Goal: Transaction & Acquisition: Purchase product/service

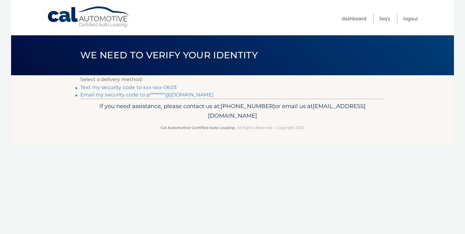
click at [113, 87] on link "Text my security code to xxx-xxx-0603" at bounding box center [128, 88] width 96 height 6
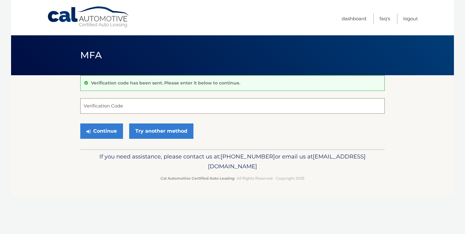
click at [115, 110] on input "Verification Code" at bounding box center [232, 105] width 304 height 15
type input "770334"
click at [105, 132] on button "Continue" at bounding box center [101, 131] width 43 height 15
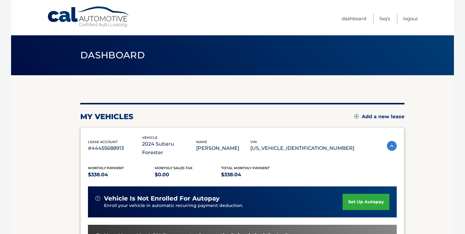
click at [392, 141] on img at bounding box center [392, 146] width 10 height 10
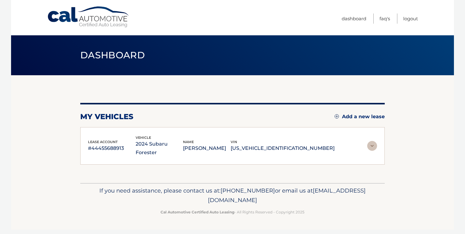
click at [373, 141] on img at bounding box center [372, 146] width 10 height 10
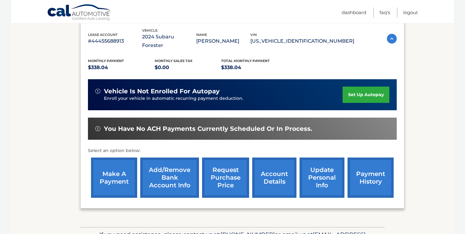
scroll to position [107, 0]
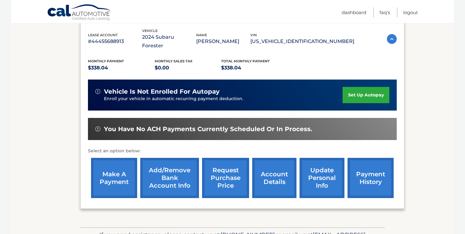
click at [83, 14] on link "Cal Automotive" at bounding box center [79, 13] width 65 height 18
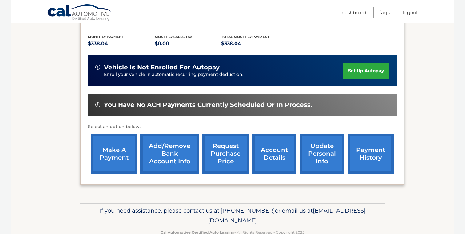
scroll to position [138, 0]
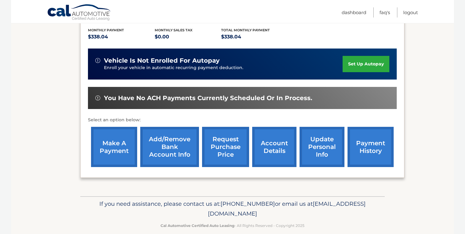
click at [267, 138] on link "account details" at bounding box center [274, 147] width 44 height 40
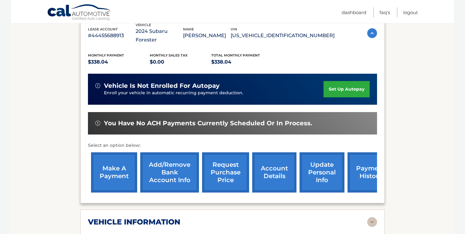
scroll to position [125, 0]
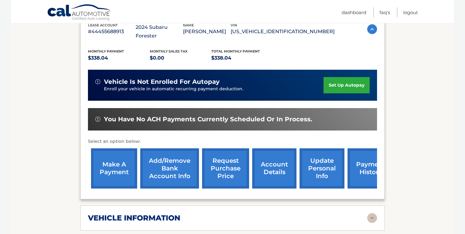
click at [117, 161] on link "make a payment" at bounding box center [114, 169] width 46 height 40
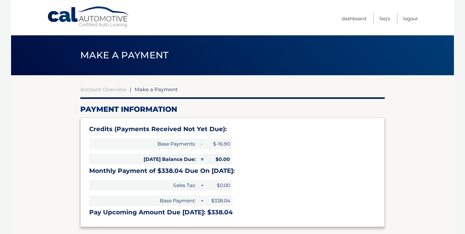
select select "OTMxYjA2NTUtYjE5My00OTVlLWIxMjEtYzhjZDBhNDJjNmQ5"
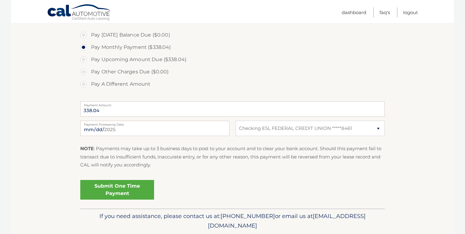
scroll to position [212, 0]
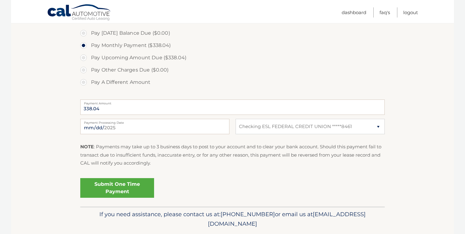
click at [125, 188] on link "Submit One Time Payment" at bounding box center [117, 188] width 74 height 20
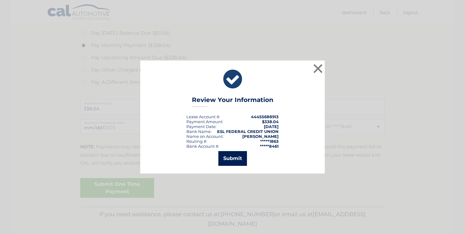
click at [230, 161] on button "Submit" at bounding box center [232, 158] width 29 height 15
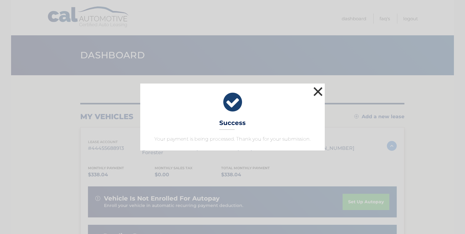
click at [320, 92] on button "×" at bounding box center [318, 91] width 12 height 12
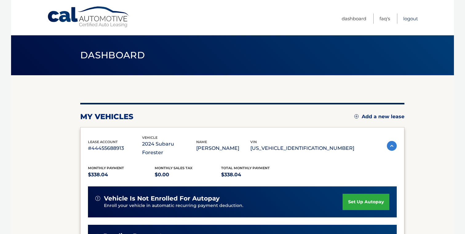
click at [413, 17] on link "Logout" at bounding box center [410, 19] width 15 height 10
